Goal: Transaction & Acquisition: Purchase product/service

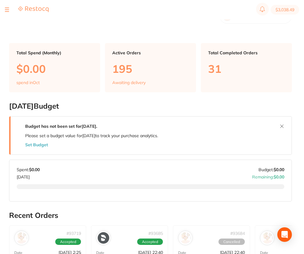
click at [205, 110] on h2 "[DATE] Budget" at bounding box center [150, 106] width 283 height 8
click at [8, 9] on button at bounding box center [7, 9] width 4 height 1
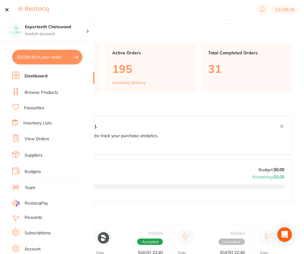
click at [45, 91] on link "Browse Products" at bounding box center [42, 92] width 34 height 6
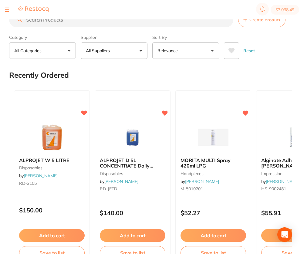
click at [72, 24] on input "search" at bounding box center [121, 19] width 224 height 15
type input "h file"
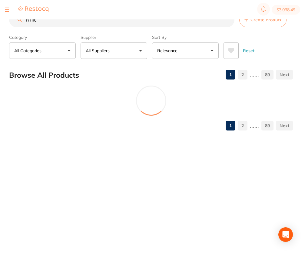
click at [135, 48] on button "All Suppliers" at bounding box center [114, 50] width 67 height 16
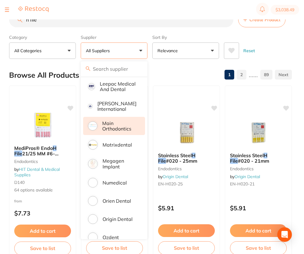
scroll to position [394, 0]
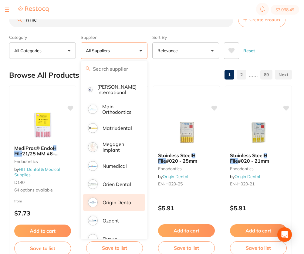
click at [129, 205] on p "Origin Dental" at bounding box center [117, 202] width 30 height 5
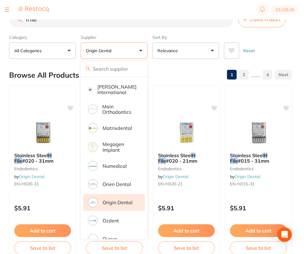
click at [259, 37] on div "Category All Categories All Categories 3D Printing burs endodontics instruments…" at bounding box center [150, 45] width 283 height 27
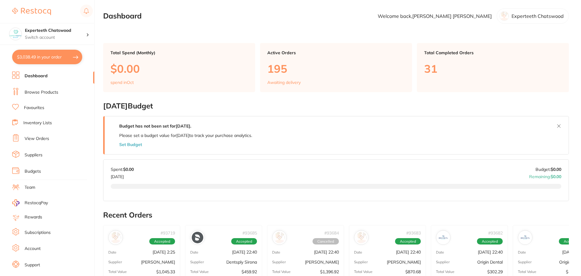
click at [40, 89] on li "Browse Products" at bounding box center [53, 92] width 82 height 9
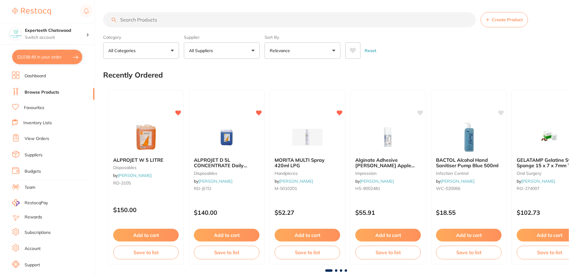
click at [163, 22] on input "search" at bounding box center [289, 19] width 372 height 15
paste input "Gutta percha point (size 45-80) phoenix"
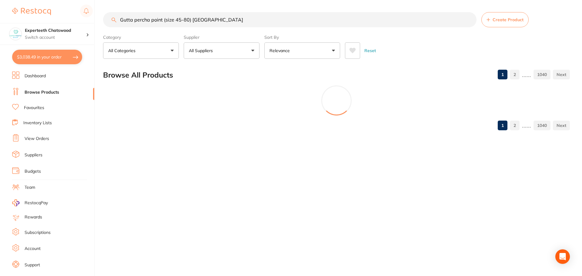
type input "Gutta percha point (size 45-80) phoenix"
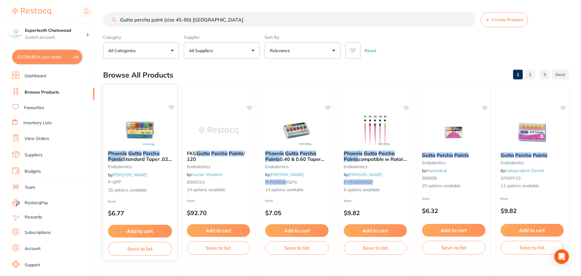
click at [150, 134] on img at bounding box center [140, 130] width 40 height 31
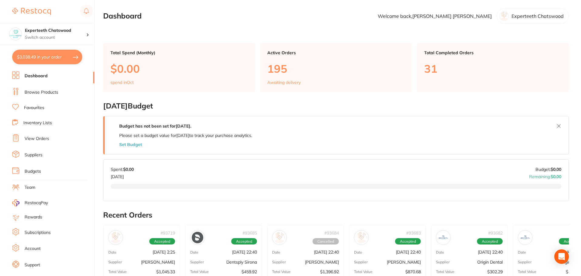
click at [43, 89] on link "Browse Products" at bounding box center [42, 92] width 34 height 6
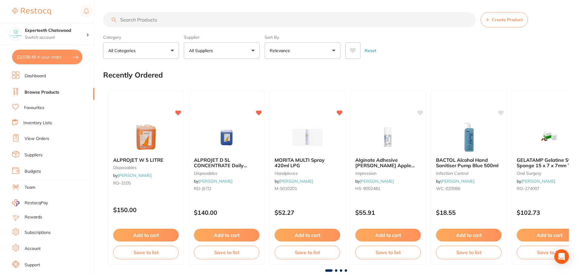
click at [161, 22] on input "search" at bounding box center [289, 19] width 372 height 15
paste input "Protaper next Files"
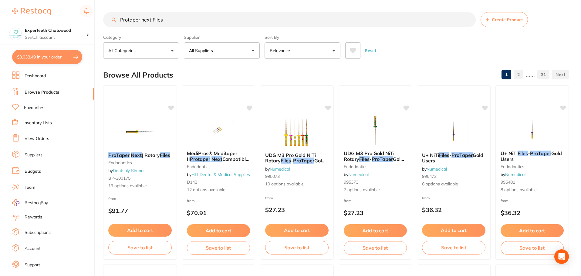
click at [242, 51] on button "All Suppliers" at bounding box center [222, 50] width 76 height 16
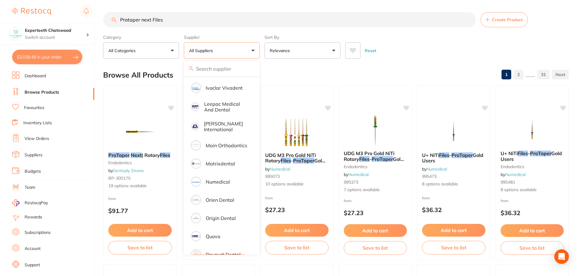
scroll to position [312, 0]
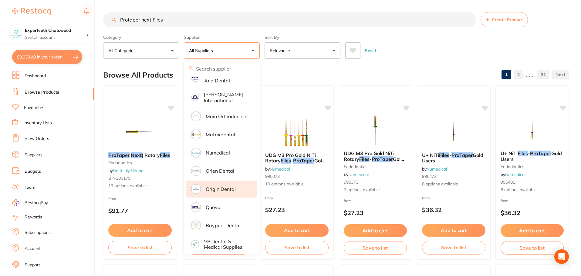
click at [229, 186] on p "Origin Dental" at bounding box center [221, 188] width 30 height 5
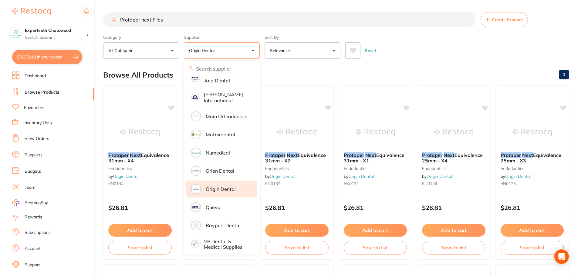
click at [449, 52] on div "Reset" at bounding box center [454, 48] width 219 height 21
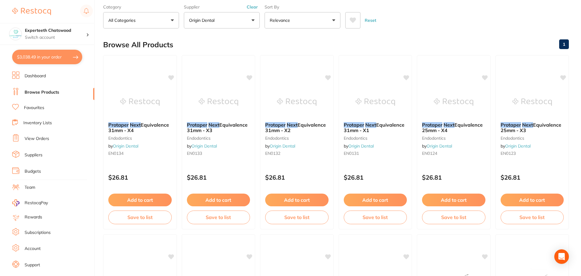
scroll to position [0, 0]
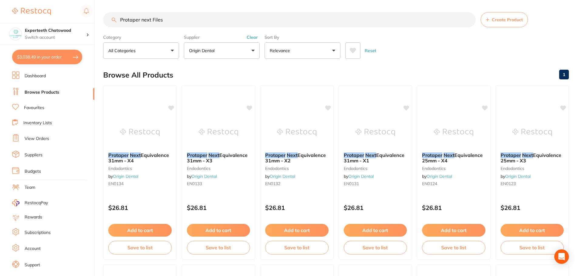
drag, startPoint x: 174, startPoint y: 20, endPoint x: 64, endPoint y: 7, distance: 111.4
click at [64, 7] on div "$3,038.49 Experteeth Chatswood Switch account Experteeth Chatswood $3,038.49 in…" at bounding box center [290, 138] width 581 height 276
paste input "Gutta percha point"
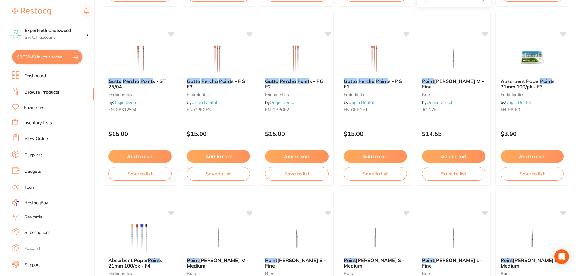
scroll to position [243, 0]
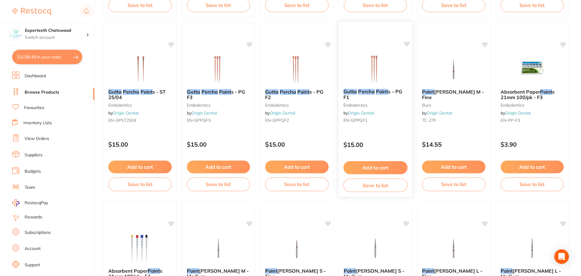
click at [376, 62] on img at bounding box center [375, 68] width 40 height 31
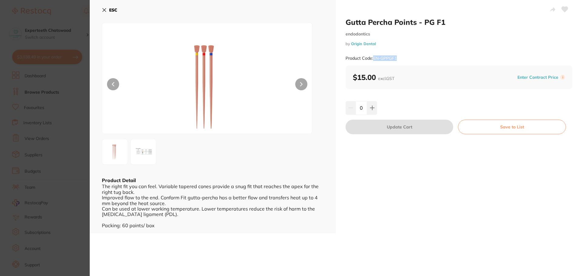
click at [374, 59] on small "Product Code: EN-GPPGF1" at bounding box center [371, 58] width 51 height 5
drag, startPoint x: 408, startPoint y: 58, endPoint x: 374, endPoint y: 60, distance: 34.0
click at [374, 60] on div "Product Code: EN-GPPGF1" at bounding box center [459, 58] width 227 height 15
copy small "EN-GPPGF1"
click at [108, 9] on button "ESC" at bounding box center [109, 10] width 15 height 10
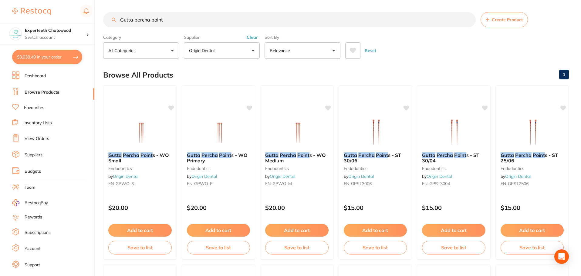
drag, startPoint x: 98, startPoint y: 18, endPoint x: 0, endPoint y: 1, distance: 99.6
click at [13, 15] on div "$3,038.49 Experteeth Chatswood Switch account Experteeth Chatswood $3,038.49 in…" at bounding box center [290, 138] width 581 height 276
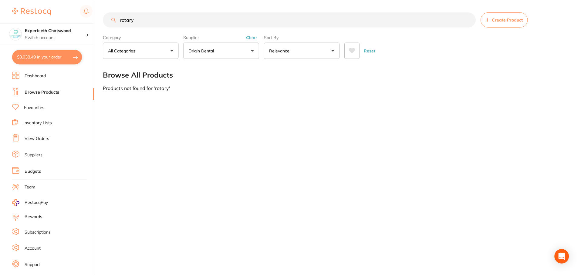
scroll to position [12, 0]
click at [255, 38] on button "Clear" at bounding box center [252, 37] width 15 height 5
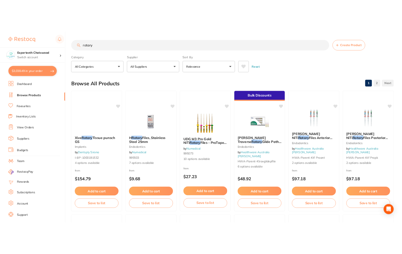
scroll to position [0, 0]
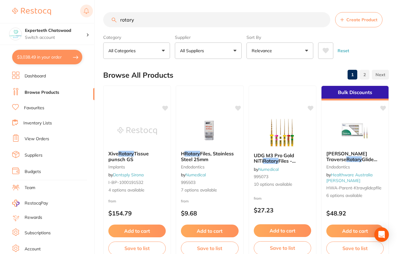
drag, startPoint x: 143, startPoint y: 15, endPoint x: 86, endPoint y: 16, distance: 56.7
click at [86, 17] on div "$3,038.49 Experteeth Chatswood Switch account Experteeth Chatswood $3,038.49 in…" at bounding box center [200, 127] width 401 height 254
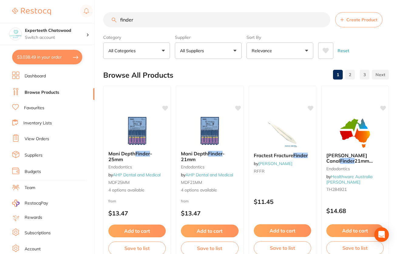
drag, startPoint x: 141, startPoint y: 19, endPoint x: 41, endPoint y: 6, distance: 101.6
click at [69, 14] on div "$3,038.49 Experteeth Chatswood Switch account Experteeth Chatswood $3,038.49 in…" at bounding box center [200, 127] width 401 height 254
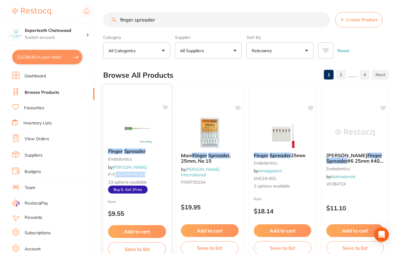
drag, startPoint x: 151, startPoint y: 176, endPoint x: 115, endPoint y: 176, distance: 36.7
click at [115, 176] on small "P-FINGERSPREAD" at bounding box center [137, 174] width 58 height 5
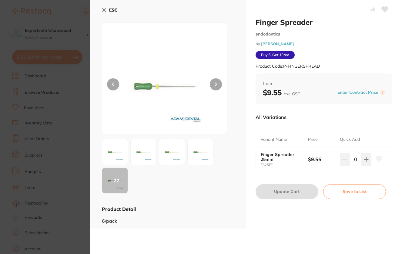
click at [129, 126] on img at bounding box center [164, 86] width 75 height 96
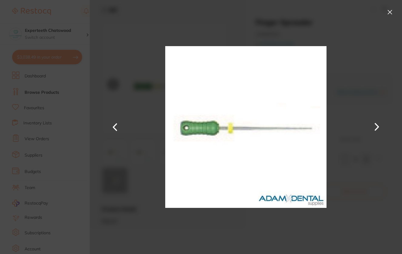
click at [339, 74] on div at bounding box center [246, 127] width 312 height 254
click at [134, 25] on div at bounding box center [246, 127] width 312 height 254
click at [391, 12] on button at bounding box center [390, 12] width 10 height 10
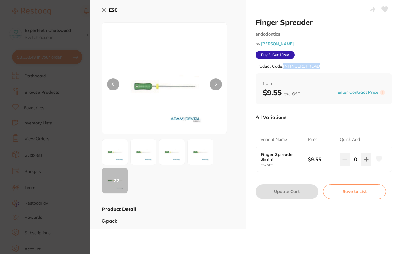
drag, startPoint x: 331, startPoint y: 65, endPoint x: 284, endPoint y: 67, distance: 47.7
click at [284, 67] on div "Product Code: P-FINGERSPREAD" at bounding box center [324, 66] width 137 height 15
copy small "P-FINGERSPREAD"
click at [142, 153] on img at bounding box center [144, 152] width 22 height 22
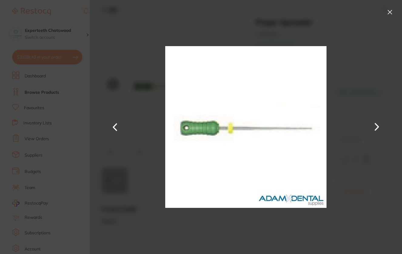
click at [388, 12] on button at bounding box center [390, 12] width 10 height 10
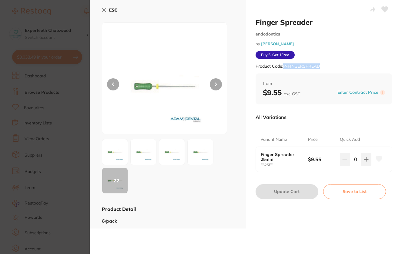
click at [112, 7] on button "ESC" at bounding box center [109, 10] width 15 height 10
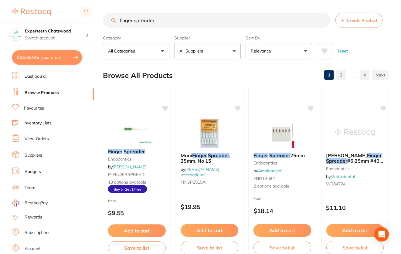
scroll to position [2, 0]
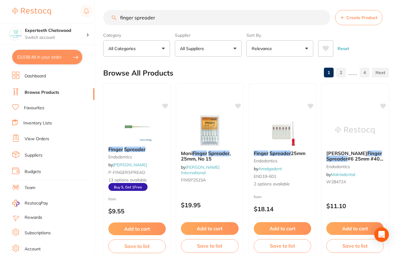
drag, startPoint x: 162, startPoint y: 18, endPoint x: 0, endPoint y: 16, distance: 161.9
click at [21, 18] on div "$3,038.49 Experteeth Chatswood Switch account Experteeth Chatswood $3,038.49 in…" at bounding box center [200, 125] width 401 height 254
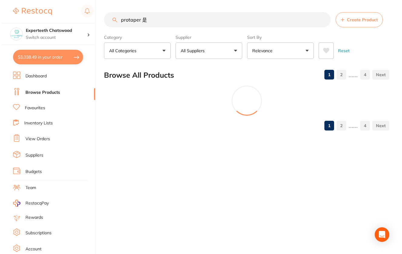
scroll to position [0, 0]
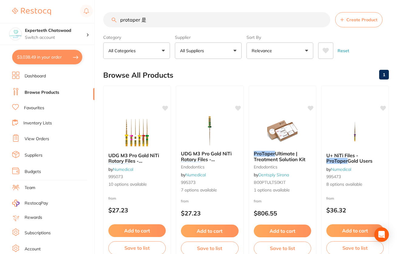
click at [161, 18] on input "protaper 是" at bounding box center [216, 19] width 227 height 15
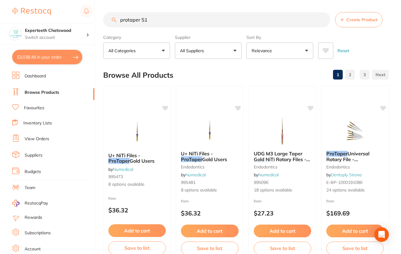
click at [212, 50] on button "All Suppliers" at bounding box center [208, 50] width 67 height 16
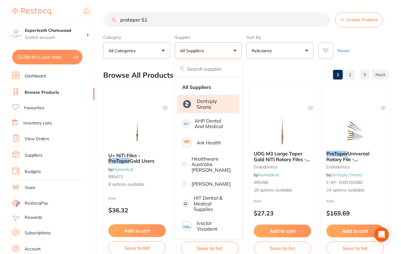
click at [206, 103] on p "Dentsply Sirona" at bounding box center [213, 103] width 34 height 11
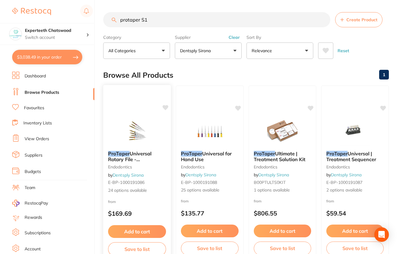
click at [138, 130] on img at bounding box center [137, 130] width 40 height 31
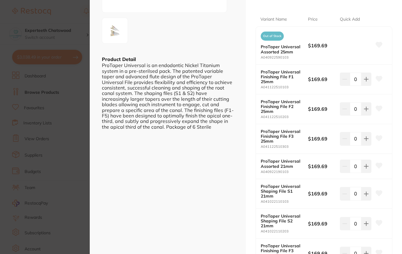
scroll to position [152, 0]
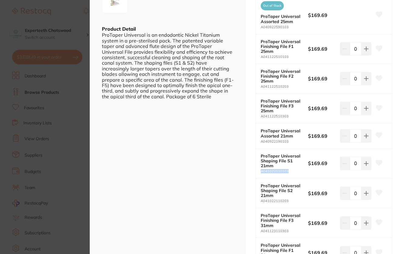
drag, startPoint x: 294, startPoint y: 171, endPoint x: 258, endPoint y: 172, distance: 35.2
click at [258, 172] on div "ProTaper Universal Shaping File S1 21mm A041022110103 $169.69 0" at bounding box center [324, 164] width 136 height 30
copy small "A041022110103"
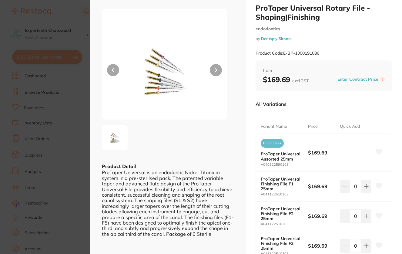
scroll to position [0, 0]
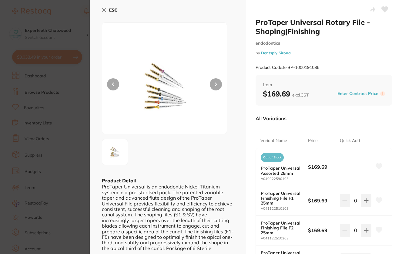
click at [110, 6] on button "ESC" at bounding box center [109, 10] width 15 height 10
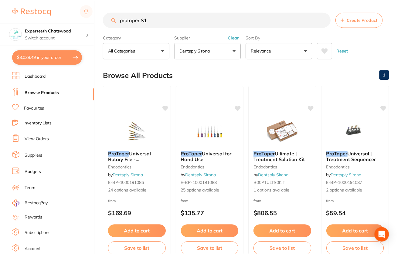
scroll to position [2, 0]
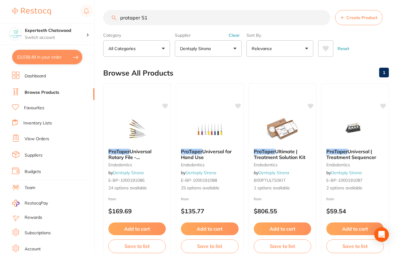
drag, startPoint x: 162, startPoint y: 18, endPoint x: 77, endPoint y: 21, distance: 84.9
click at [79, 21] on div "$3,038.49 Experteeth Chatswood Switch account Experteeth Chatswood $3,038.49 in…" at bounding box center [200, 125] width 401 height 254
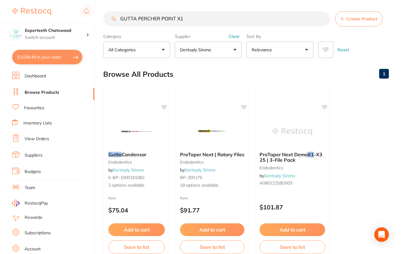
scroll to position [0, 0]
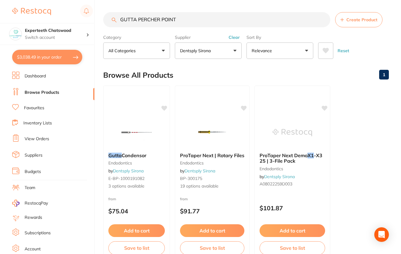
type input "GUTTA PERCHER POINT"
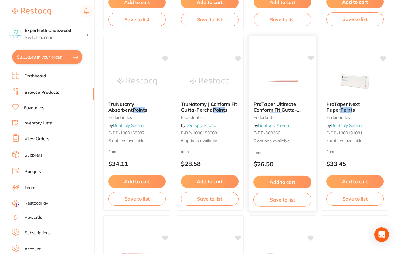
scroll to position [758, 0]
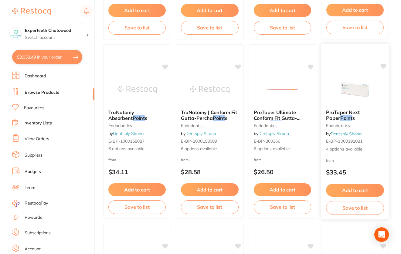
click at [362, 85] on img at bounding box center [355, 89] width 40 height 31
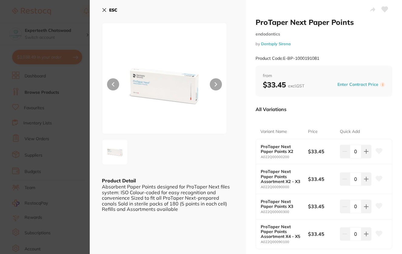
click at [110, 8] on b "ESC" at bounding box center [113, 9] width 8 height 5
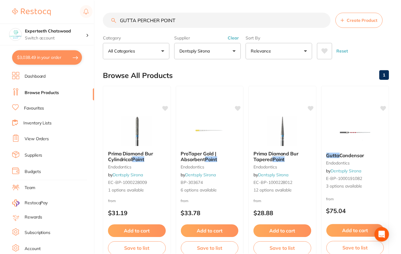
scroll to position [758, 0]
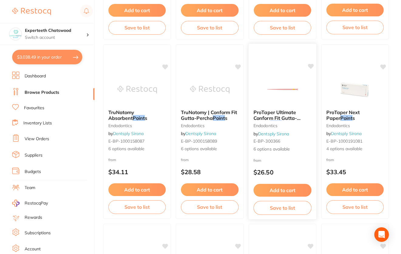
click at [289, 87] on img at bounding box center [282, 89] width 40 height 31
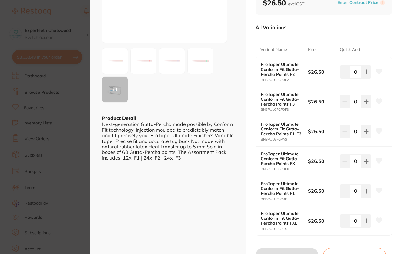
scroll to position [30, 0]
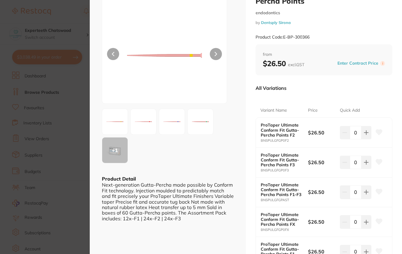
click at [75, 22] on section "ProTaper Ultimate Conform Fit Gutta-Percha Points endodontics by Dentsply Siron…" at bounding box center [201, 127] width 402 height 254
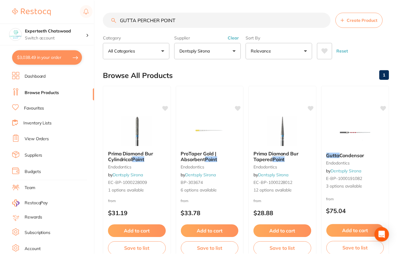
scroll to position [758, 0]
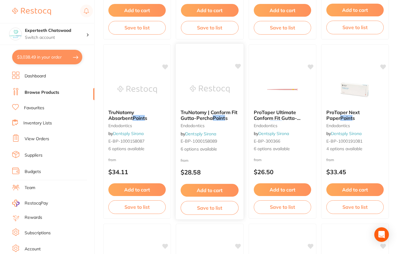
click at [208, 78] on img at bounding box center [210, 89] width 40 height 31
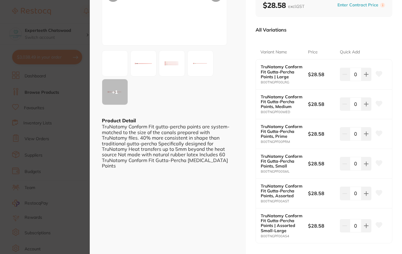
scroll to position [91, 0]
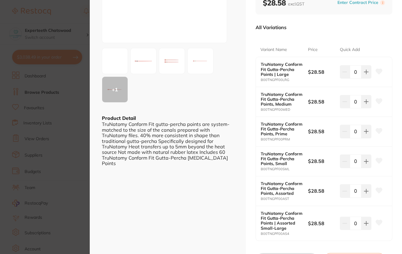
click at [62, 20] on section "TruNatomy | Conform Fit Gutta-Percha Points endodontics by Dentsply Sirona Prod…" at bounding box center [201, 127] width 402 height 254
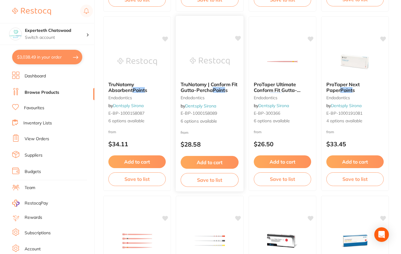
scroll to position [788, 0]
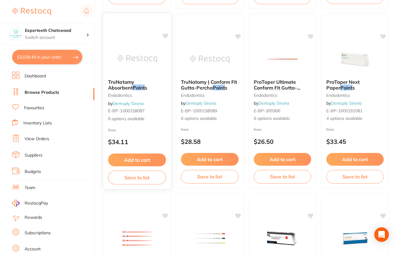
click at [138, 53] on img at bounding box center [137, 59] width 40 height 31
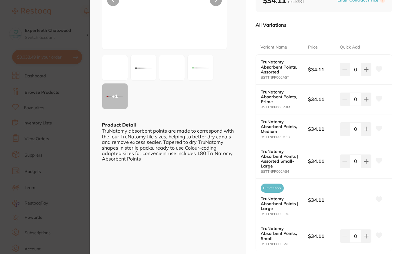
scroll to position [121, 0]
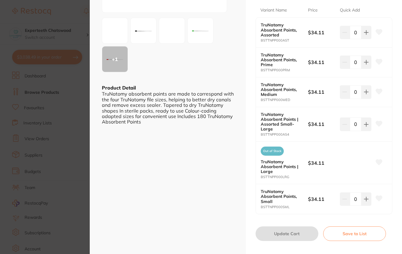
click at [73, 14] on section "TruNatomy Absorbent Points endodontics by Dentsply Sirona Product Code: E-BP-10…" at bounding box center [201, 127] width 402 height 254
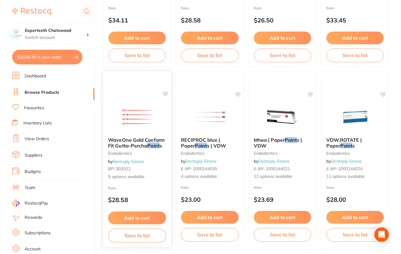
click at [141, 110] on img at bounding box center [137, 117] width 40 height 31
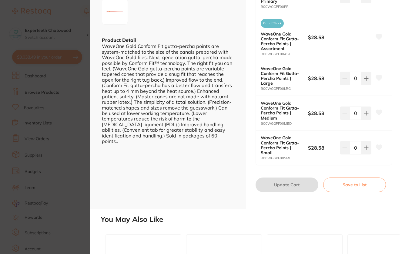
scroll to position [182, 0]
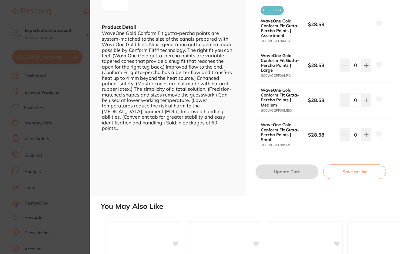
click at [36, 80] on section "WaveOne Gold Conform Fit Gutta-Percha Points endodontics by Dentsply Sirona Pro…" at bounding box center [201, 127] width 402 height 254
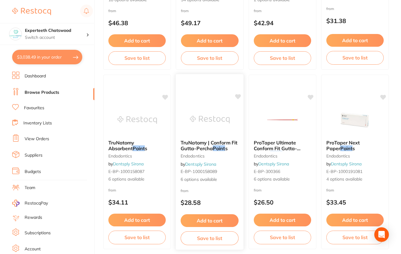
scroll to position [697, 0]
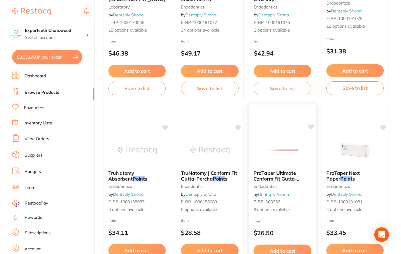
click at [287, 144] on img at bounding box center [282, 150] width 40 height 31
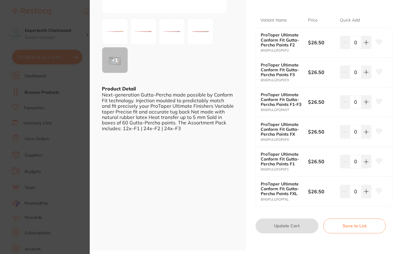
scroll to position [121, 0]
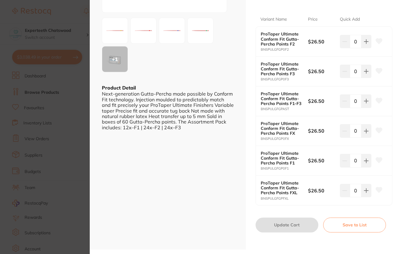
click at [67, 82] on section "ProTaper Ultimate Conform Fit Gutta-Percha Points endodontics by Dentsply Siron…" at bounding box center [201, 127] width 402 height 254
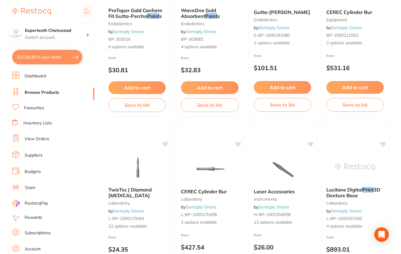
scroll to position [1183, 0]
